Goal: Task Accomplishment & Management: Manage account settings

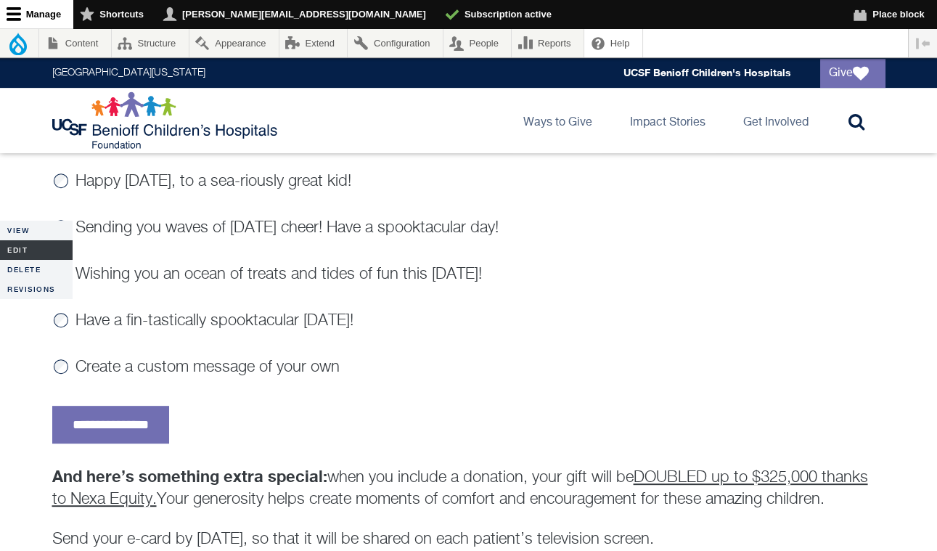
click at [20, 253] on link "Edit" at bounding box center [36, 250] width 73 height 20
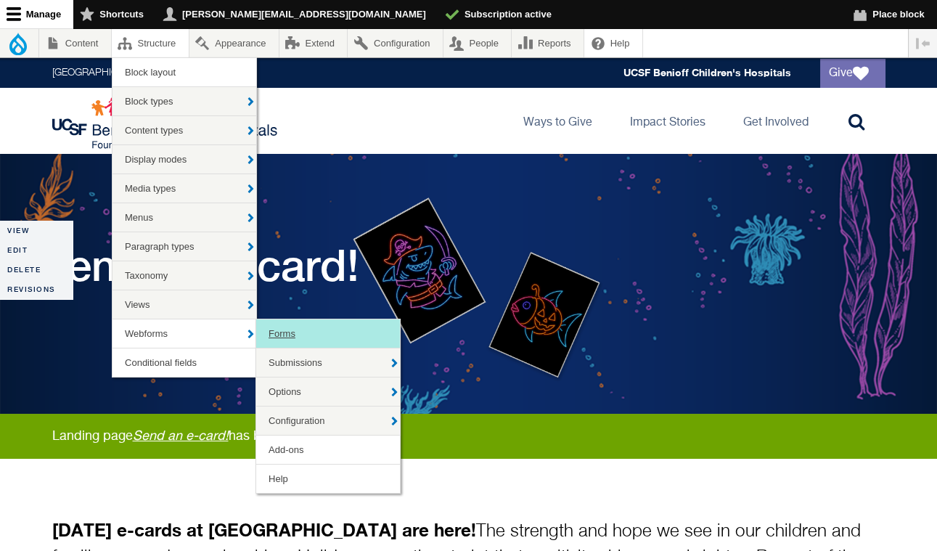
click at [286, 335] on link "Forms" at bounding box center [328, 333] width 144 height 28
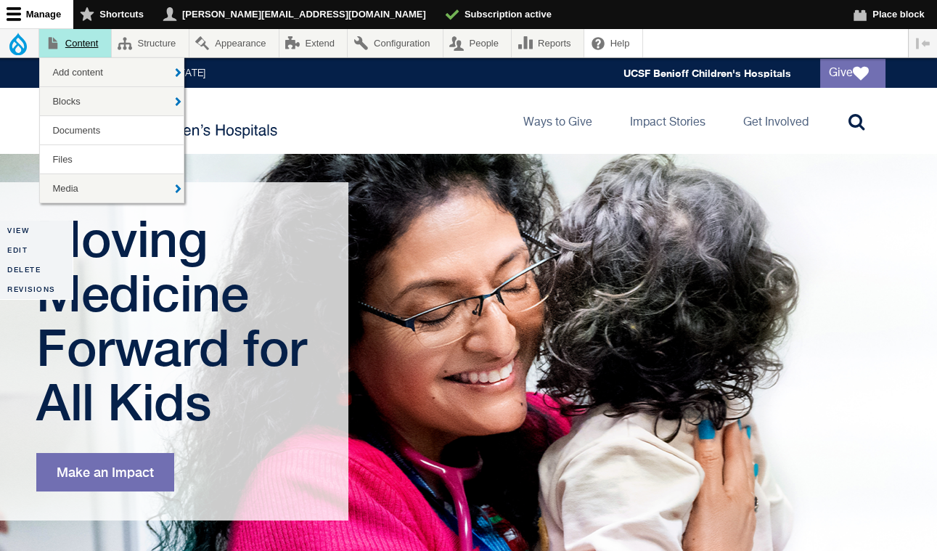
click at [80, 47] on link "Content" at bounding box center [75, 43] width 72 height 28
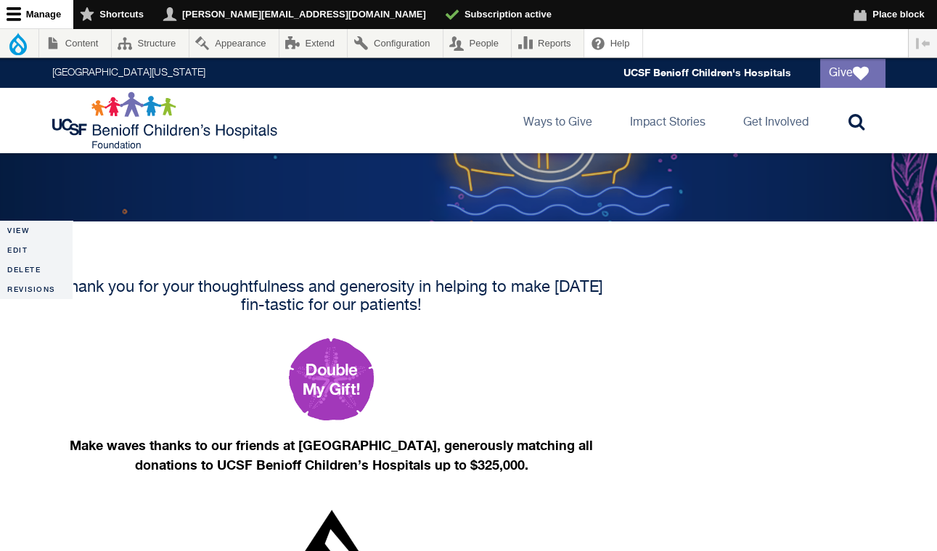
scroll to position [201, 0]
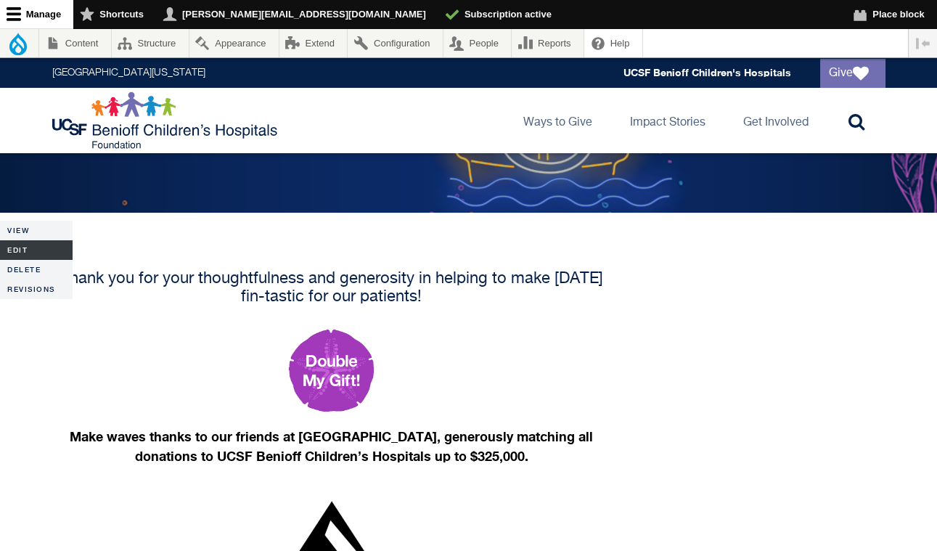
click at [39, 250] on link "Edit" at bounding box center [36, 250] width 73 height 20
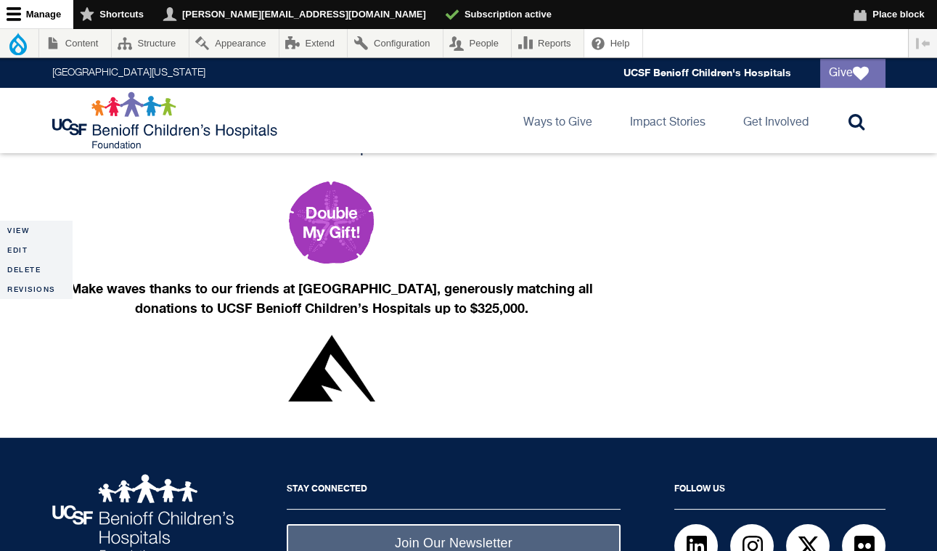
scroll to position [371, 0]
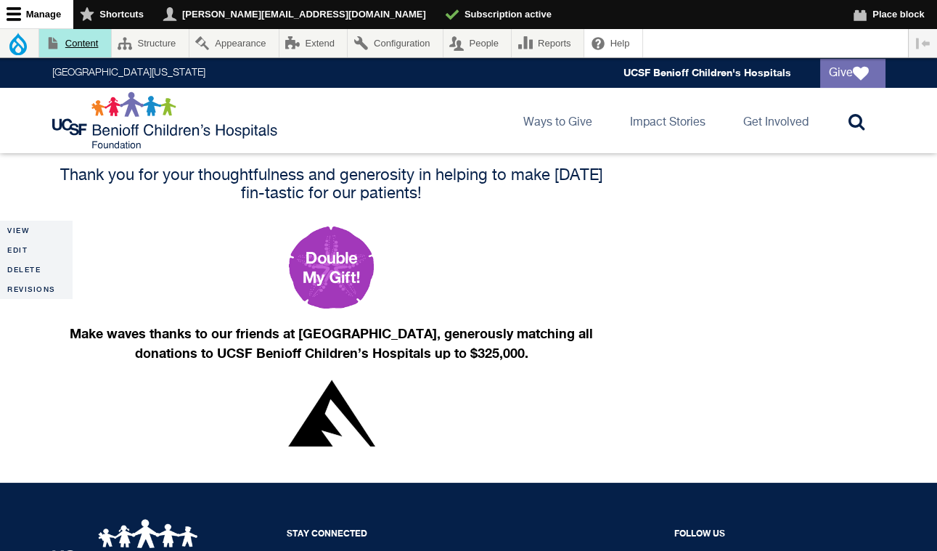
click at [71, 48] on link "Content" at bounding box center [75, 43] width 72 height 28
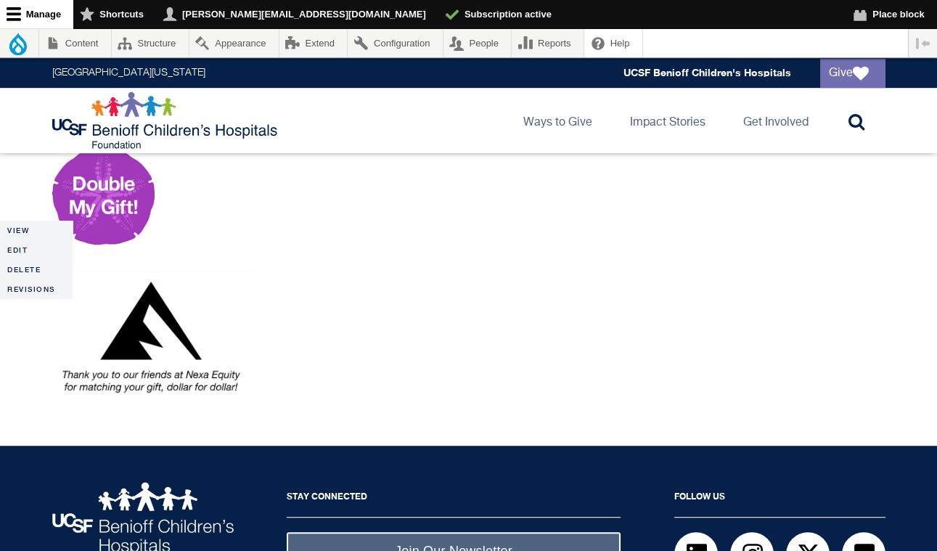
scroll to position [1596, 0]
